Goal: Task Accomplishment & Management: Complete application form

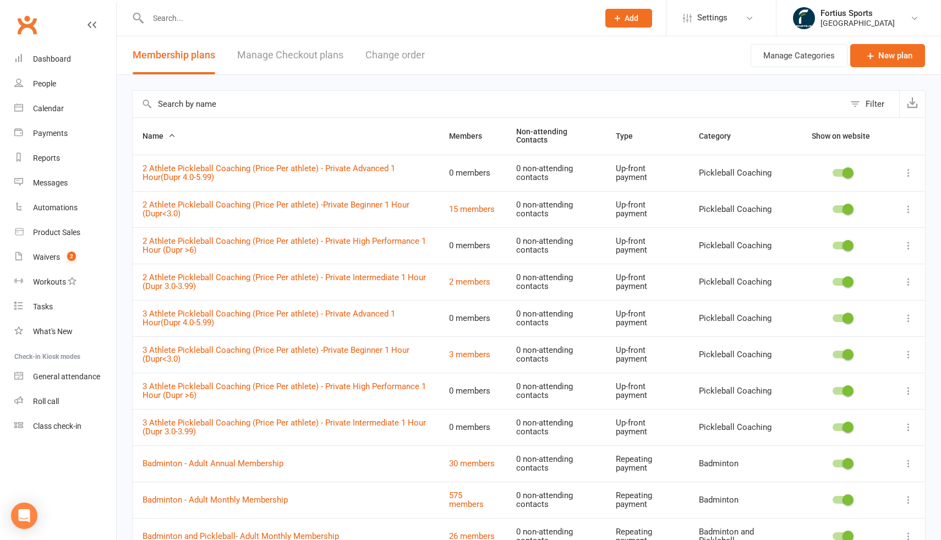
select select "100"
click at [330, 23] on input "text" at bounding box center [368, 17] width 446 height 15
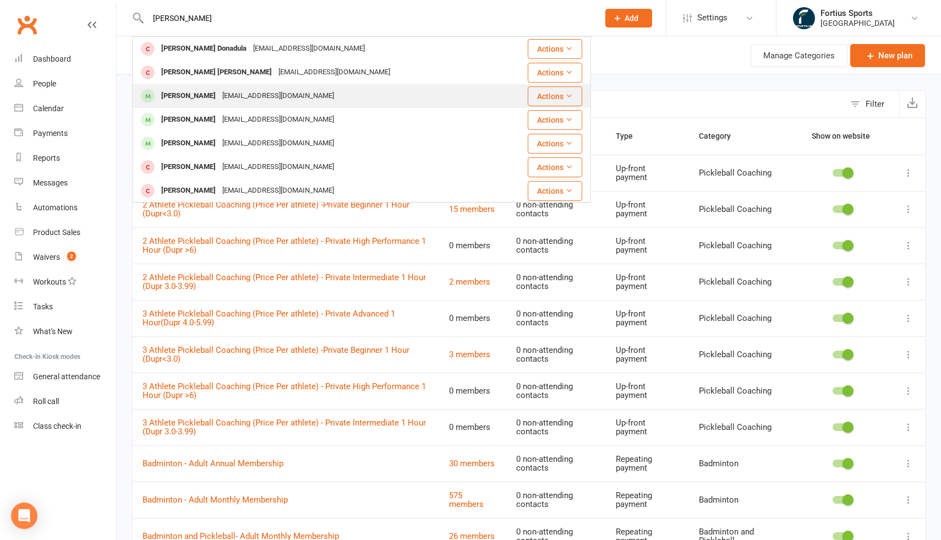
type input "[PERSON_NAME]"
click at [220, 93] on div "[EMAIL_ADDRESS][DOMAIN_NAME]" at bounding box center [278, 96] width 118 height 16
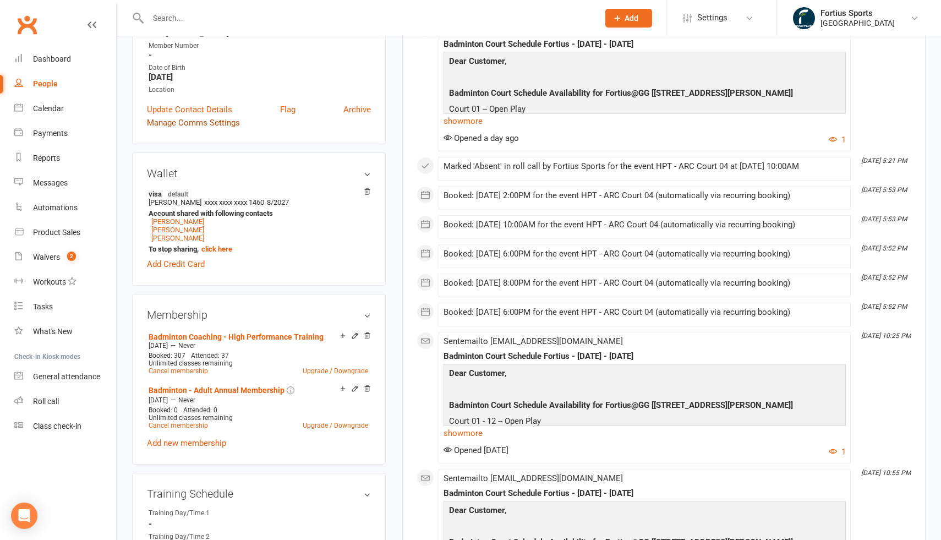
scroll to position [219, 0]
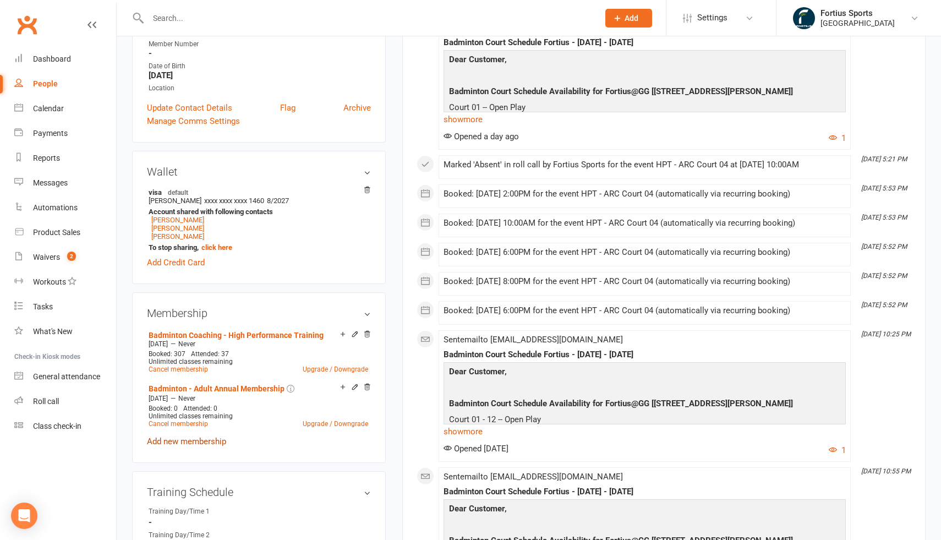
click at [193, 438] on link "Add new membership" at bounding box center [186, 441] width 79 height 10
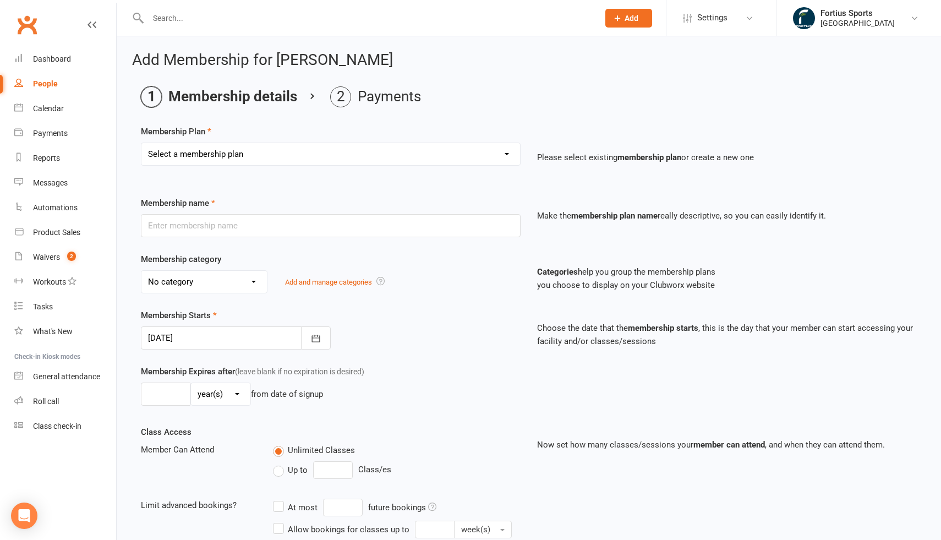
click at [321, 157] on select "Select a membership plan Create new Membership Plan Badminton - Adult Annual Me…" at bounding box center [330, 154] width 378 height 22
select select "60"
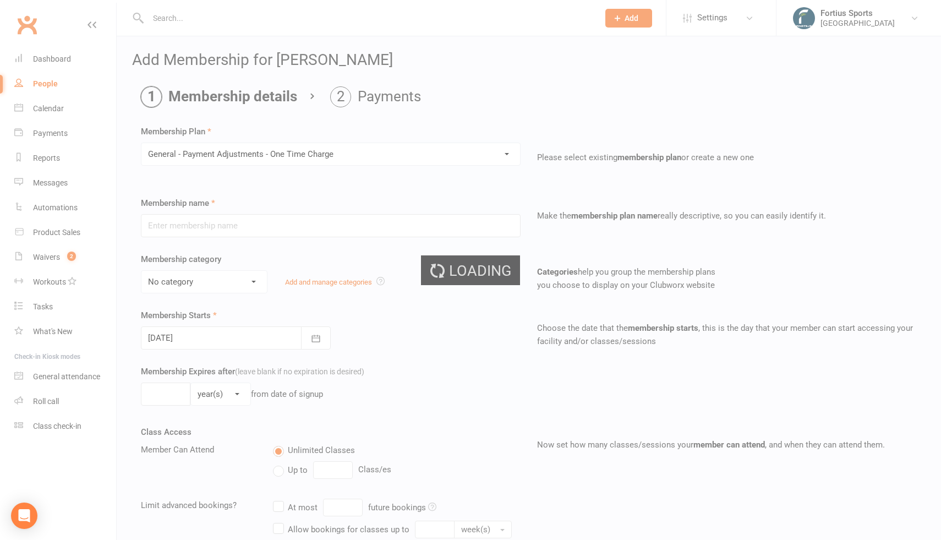
type input "General - Payment Adjustments - One Time Charge"
select select "5"
type input "0"
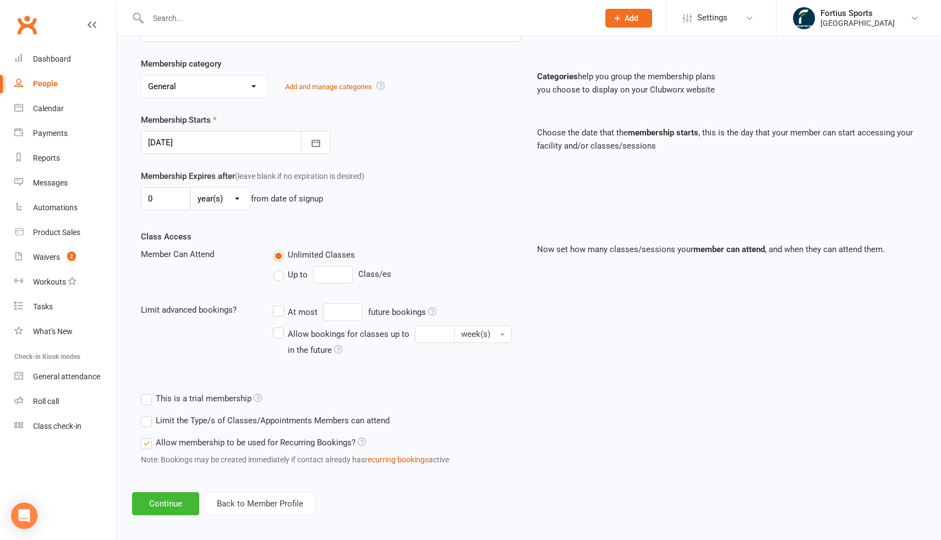
scroll to position [202, 0]
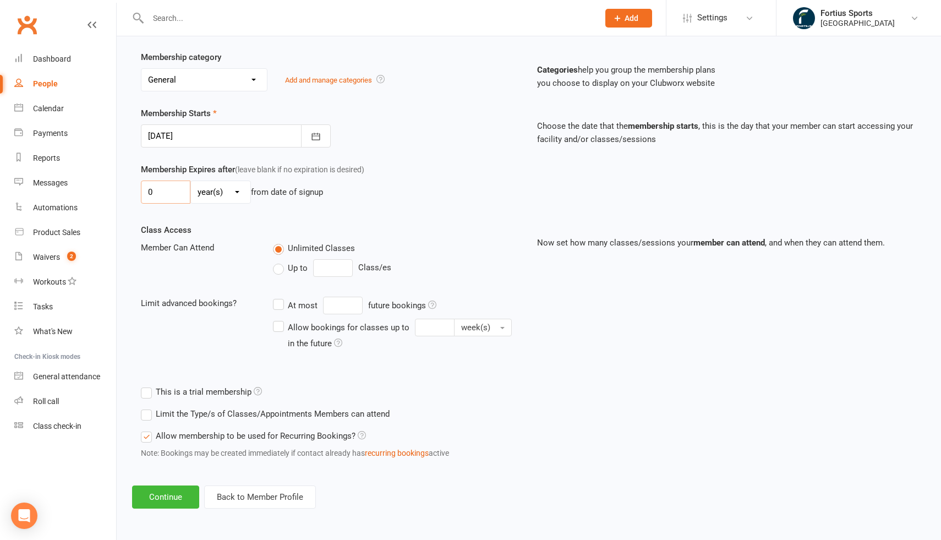
click at [172, 195] on input "0" at bounding box center [166, 191] width 50 height 23
type input "1"
click at [239, 191] on select "day(s) week(s) month(s) year(s)" at bounding box center [220, 192] width 59 height 22
select select "0"
click at [375, 219] on div "Membership Expires after (leave blank if no expiration is desired) 1 day(s) wee…" at bounding box center [529, 193] width 792 height 61
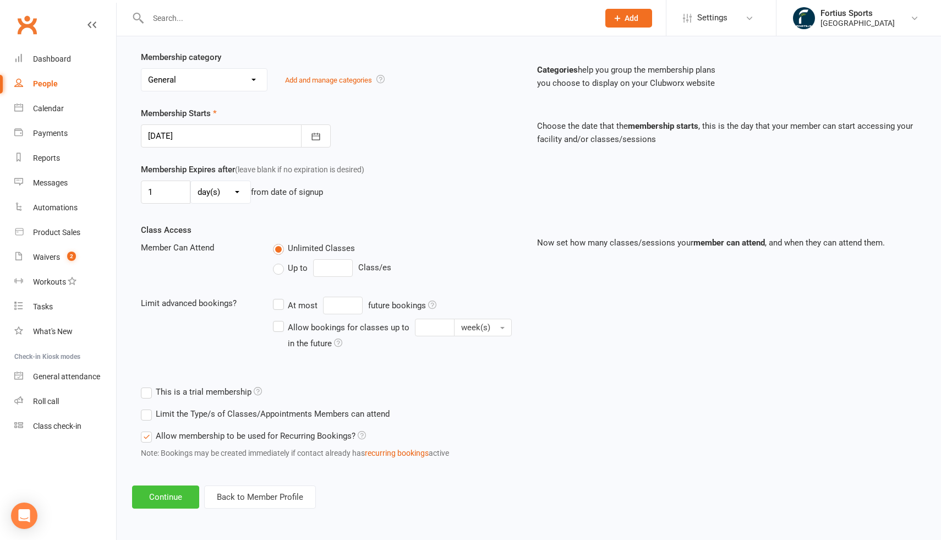
click at [173, 498] on button "Continue" at bounding box center [165, 496] width 67 height 23
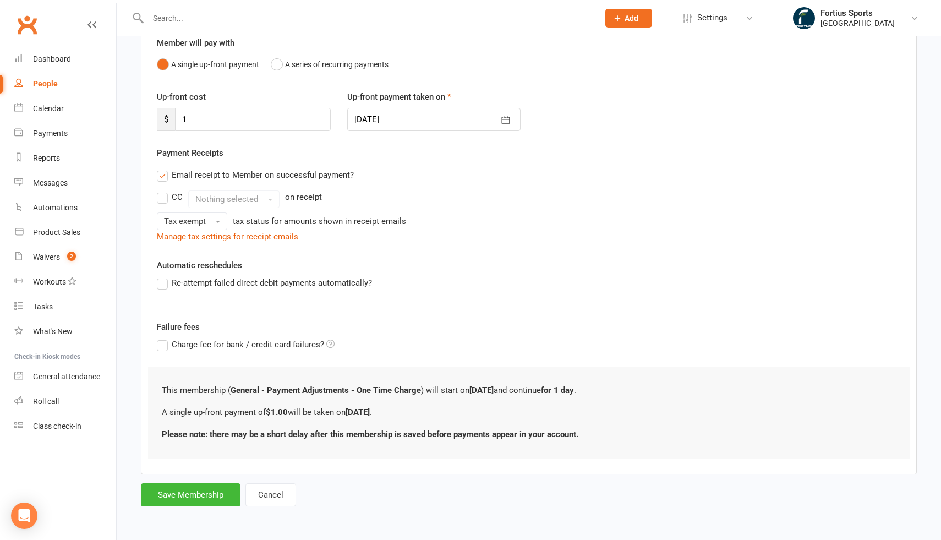
scroll to position [0, 0]
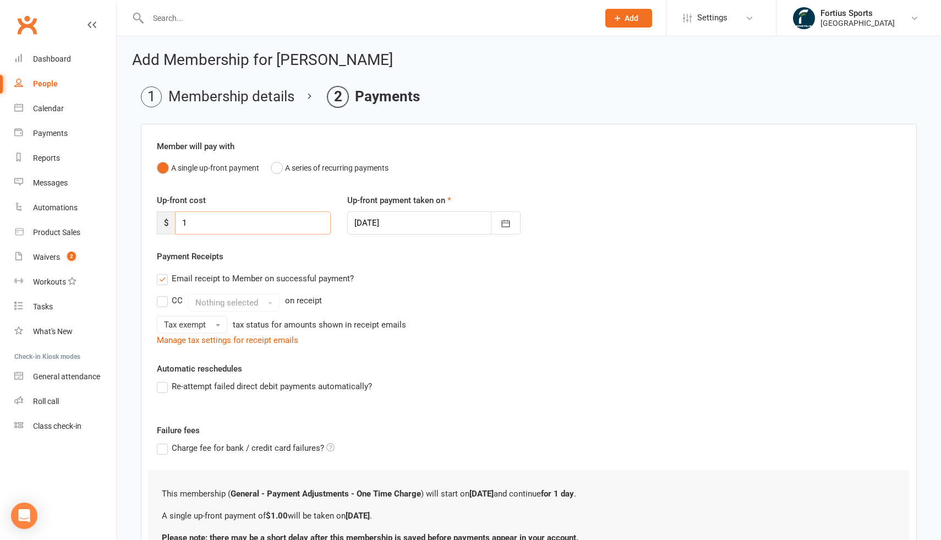
drag, startPoint x: 202, startPoint y: 224, endPoint x: 169, endPoint y: 224, distance: 33.0
click at [169, 224] on div "$ 1" at bounding box center [244, 222] width 174 height 23
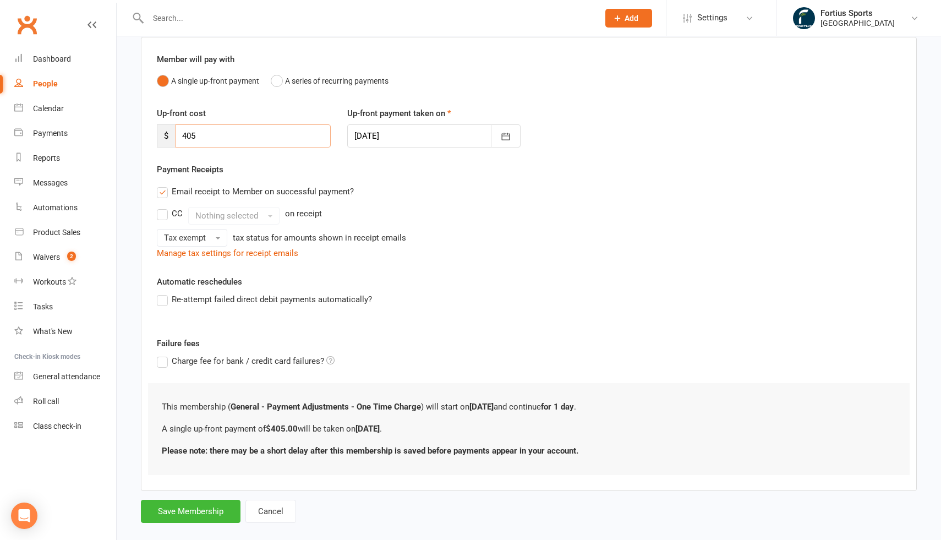
scroll to position [103, 0]
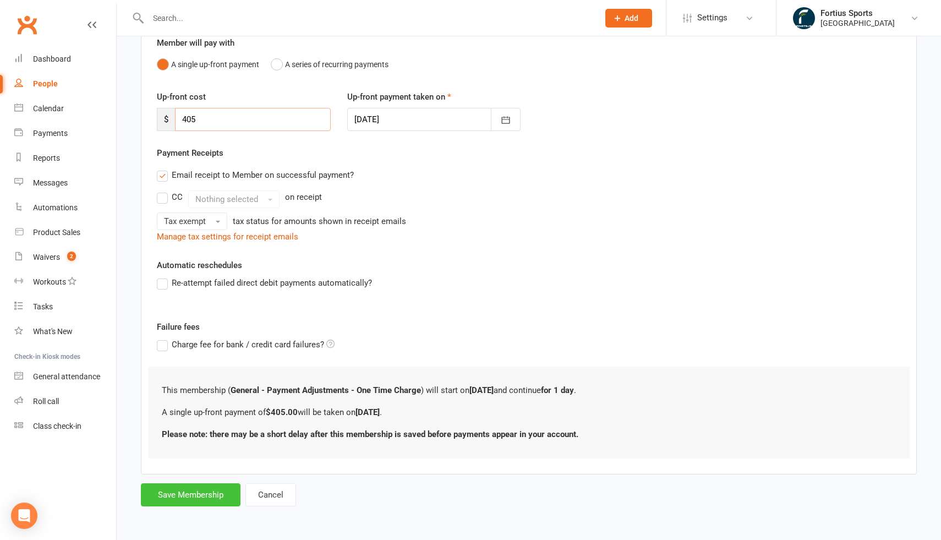
type input "405"
click at [202, 497] on button "Save Membership" at bounding box center [191, 494] width 100 height 23
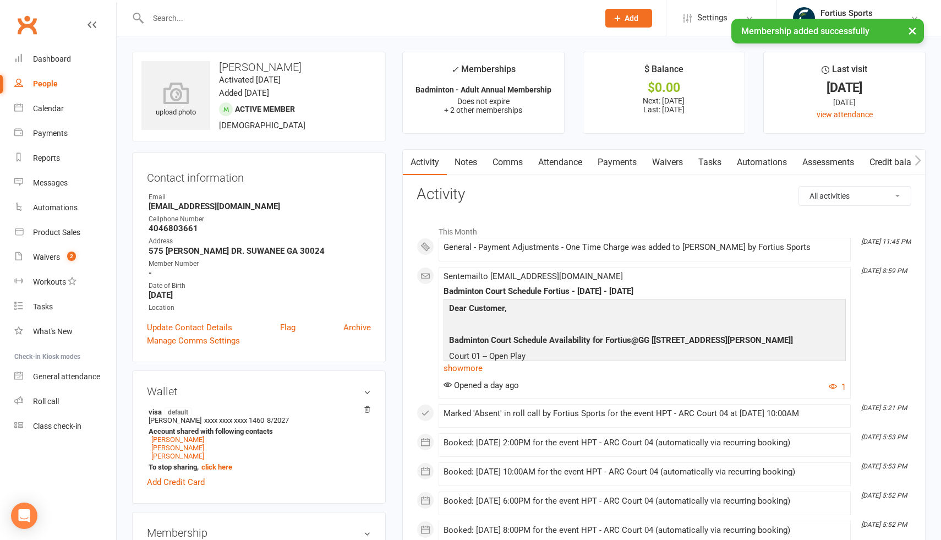
click at [622, 164] on link "Payments" at bounding box center [617, 162] width 54 height 25
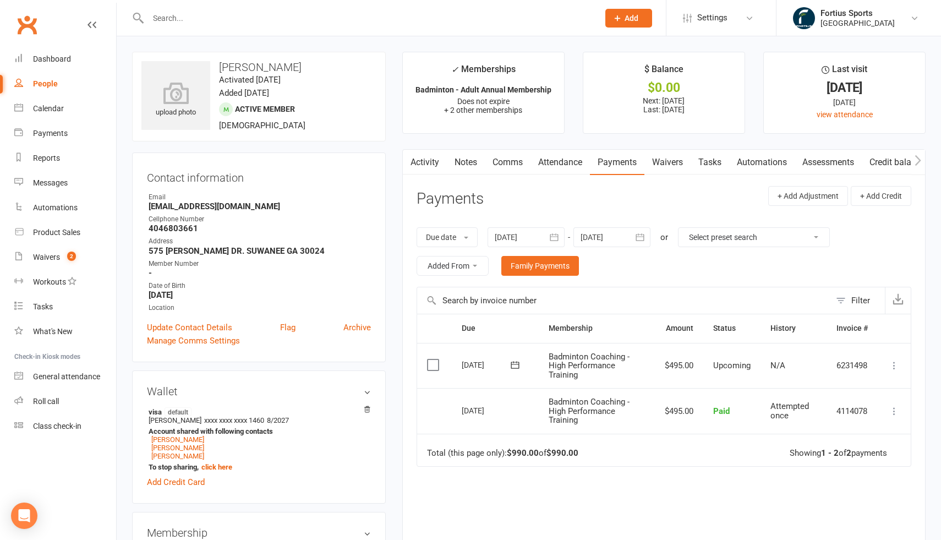
click at [513, 164] on link "Comms" at bounding box center [508, 162] width 46 height 25
